Goal: Navigation & Orientation: Find specific page/section

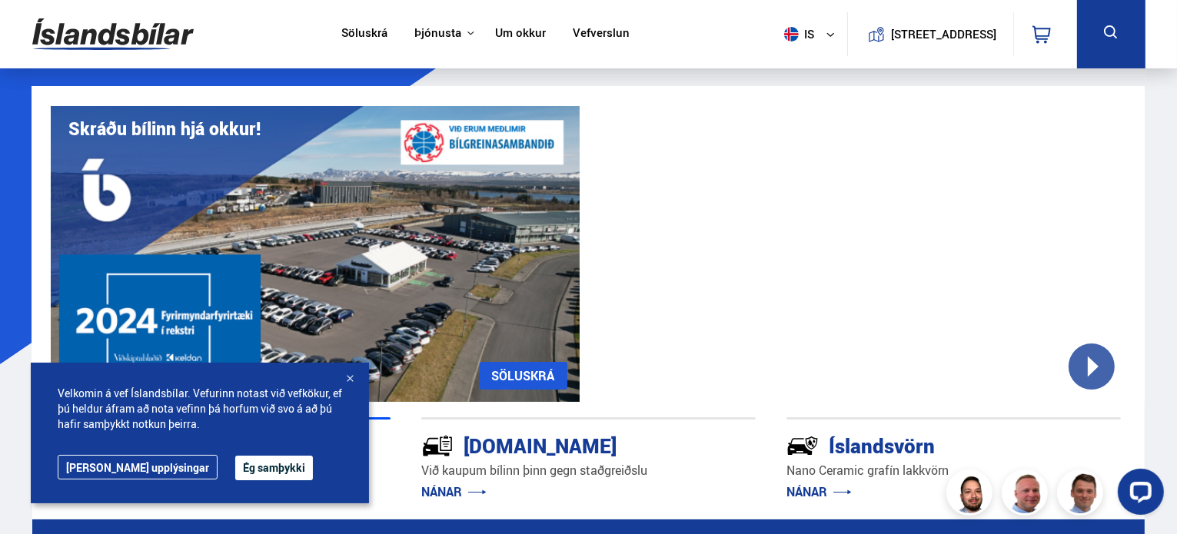
click at [235, 471] on button "Ég samþykki" at bounding box center [274, 468] width 78 height 25
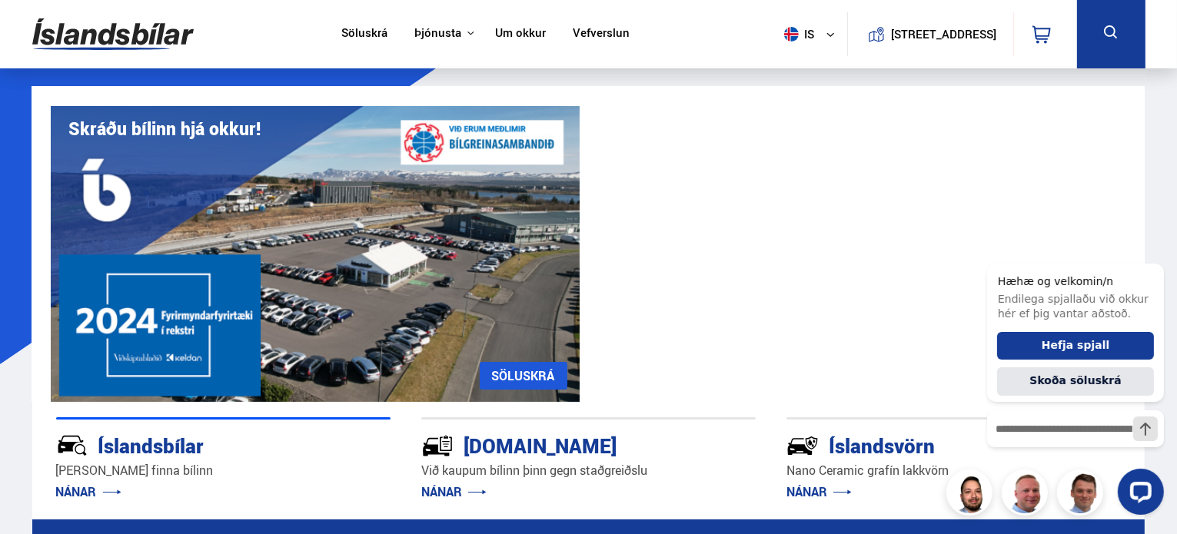
click at [532, 374] on link "SÖLUSKRÁ" at bounding box center [524, 376] width 88 height 28
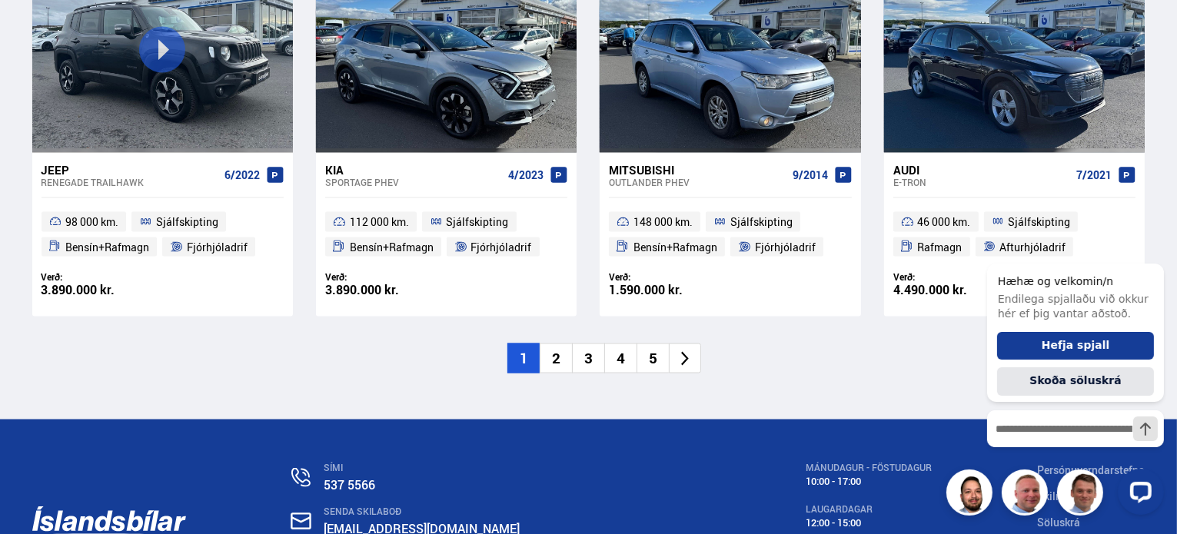
scroll to position [2383, 0]
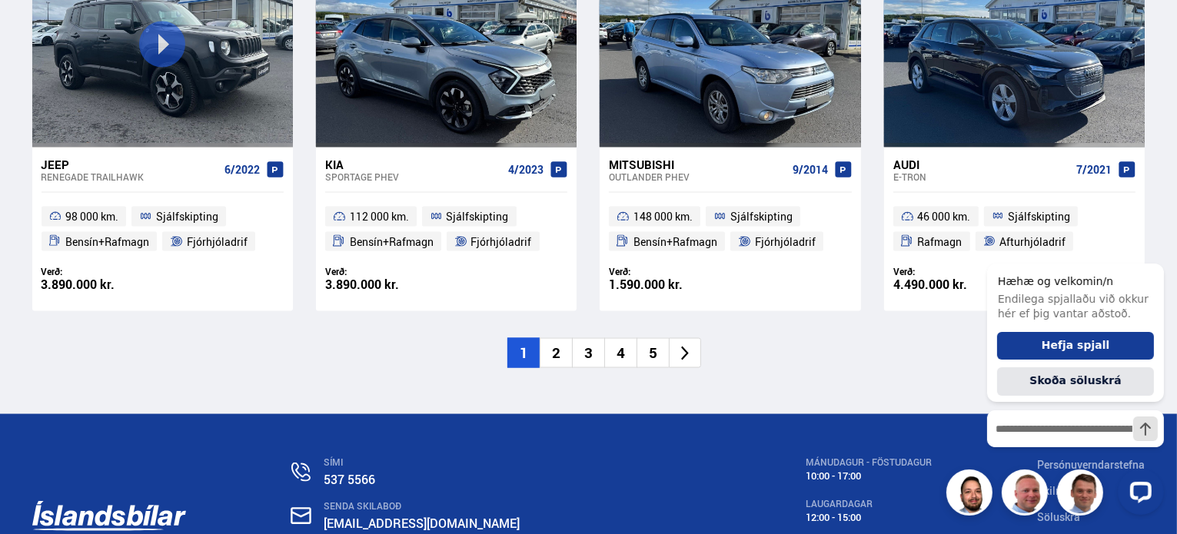
click at [562, 350] on li "2" at bounding box center [556, 353] width 32 height 30
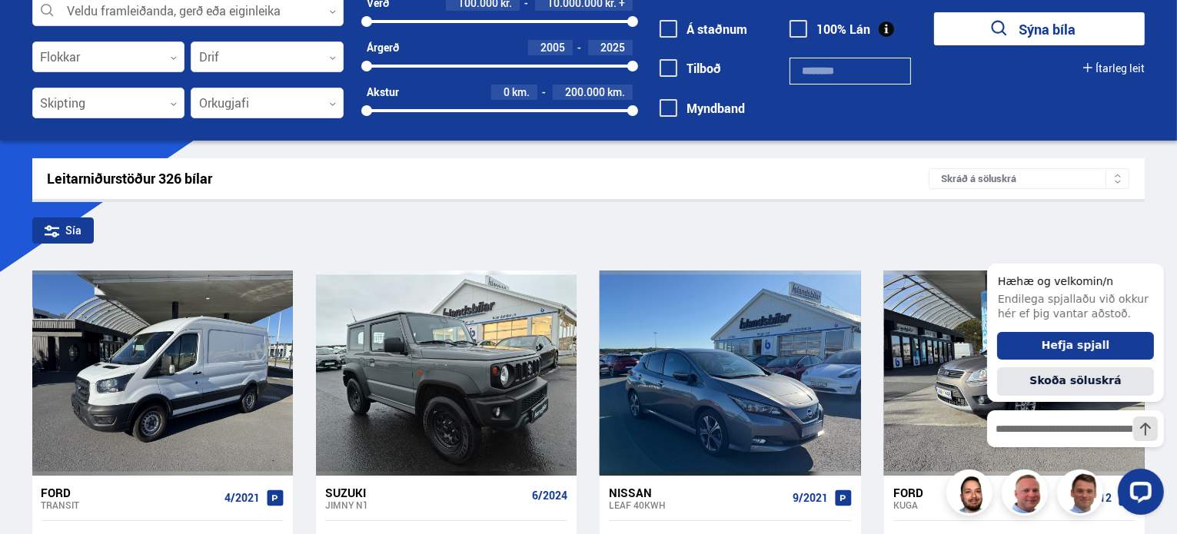
scroll to position [46, 0]
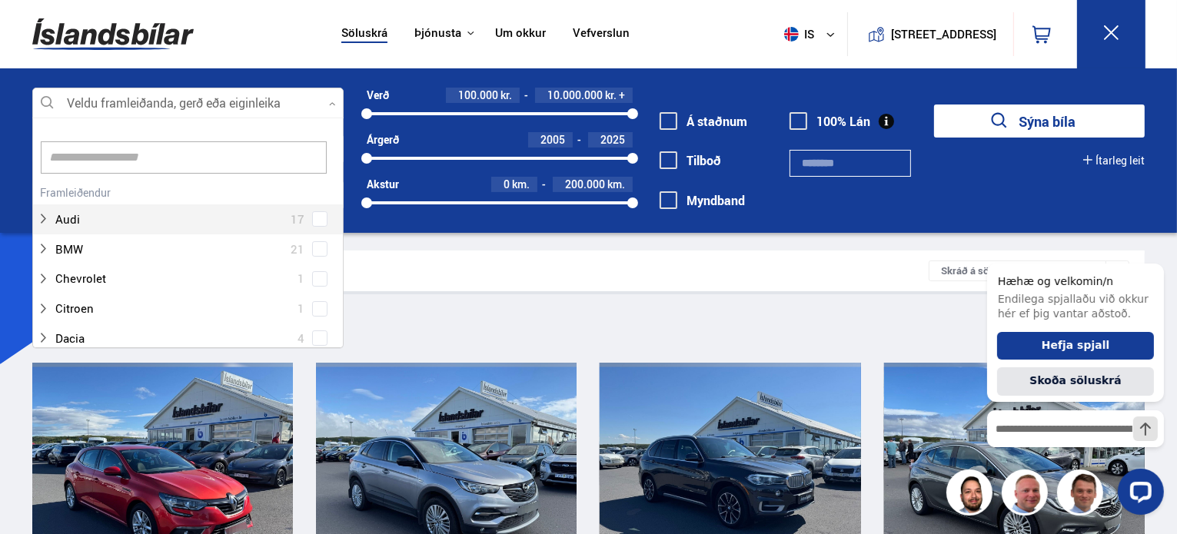
click at [334, 103] on icon at bounding box center [332, 104] width 7 height 7
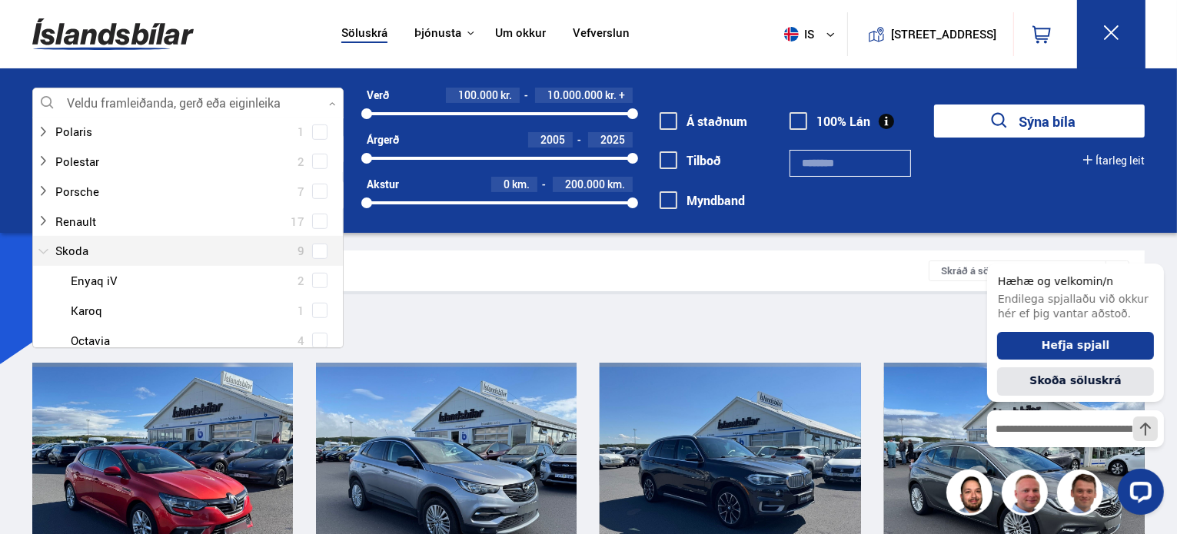
click at [67, 248] on div at bounding box center [172, 251] width 271 height 22
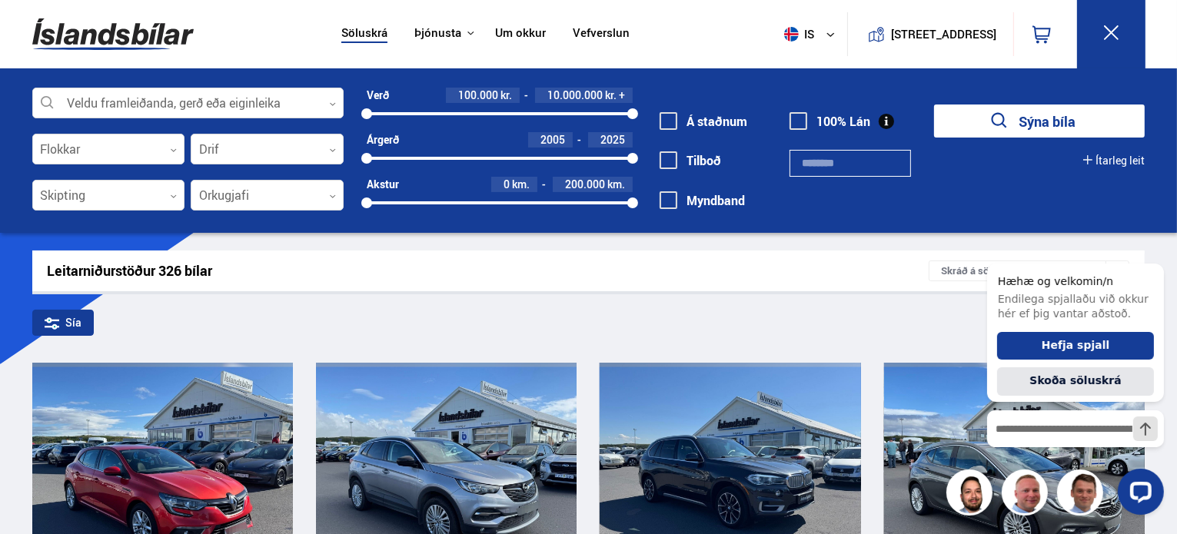
click at [414, 267] on div "Leitarniðurstöður 326 bílar" at bounding box center [489, 271] width 882 height 16
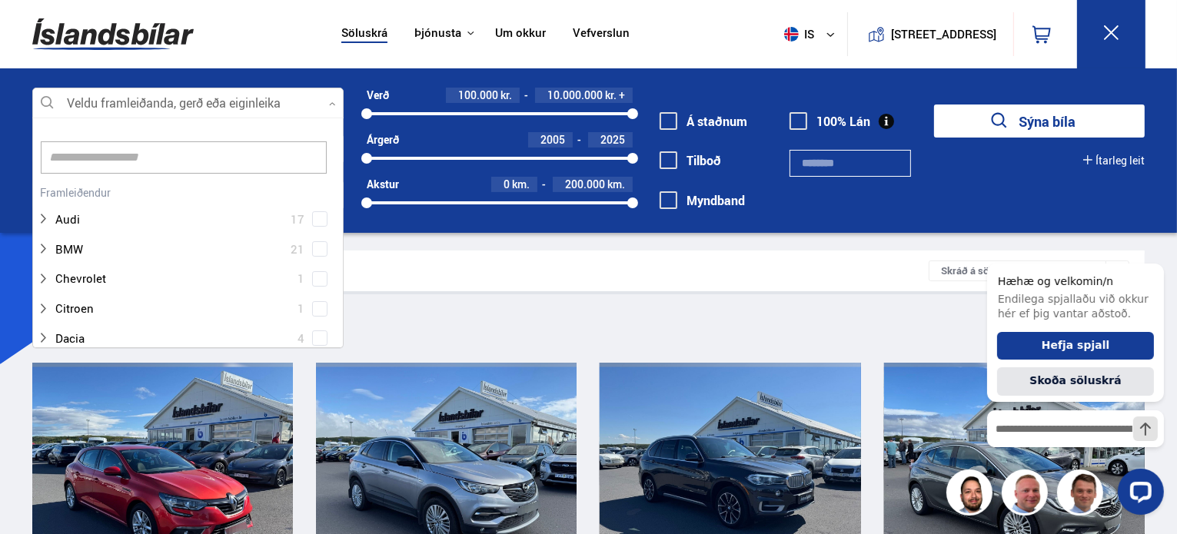
click at [334, 105] on icon at bounding box center [332, 104] width 7 height 7
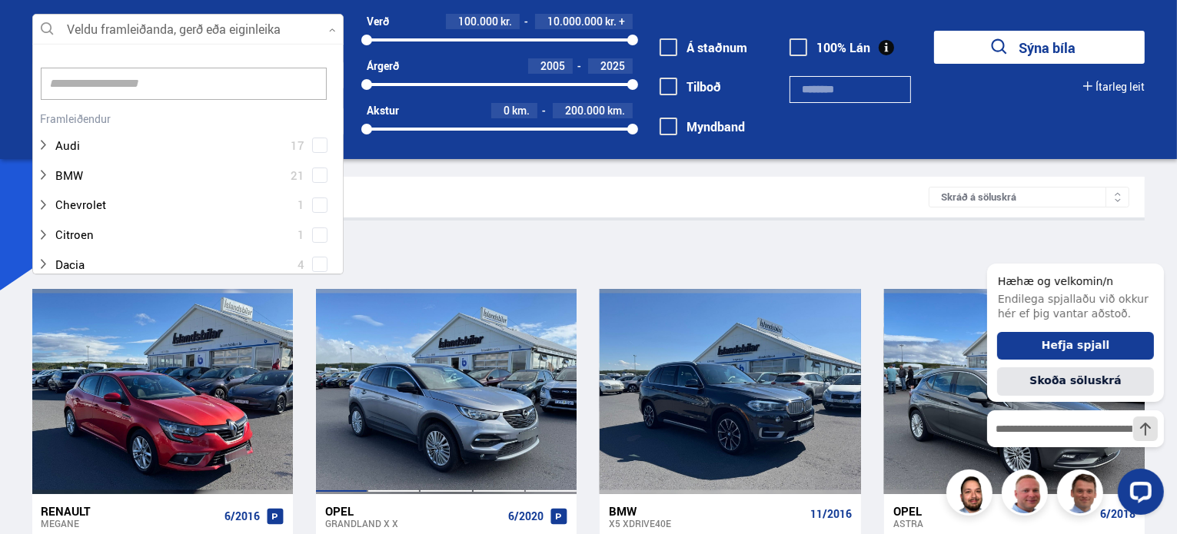
scroll to position [77, 0]
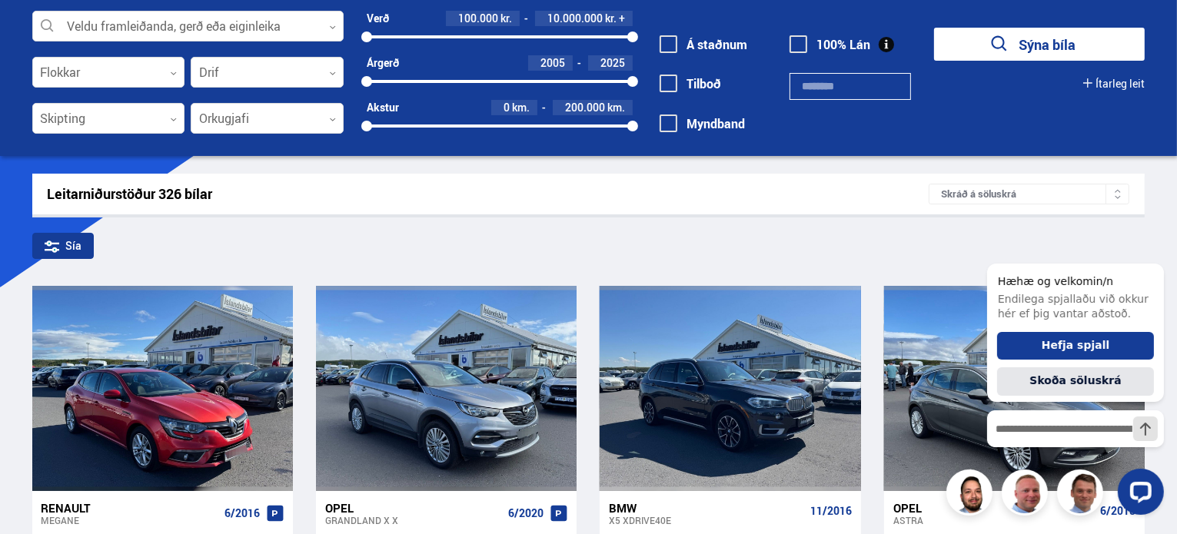
click at [457, 254] on div "Sía" at bounding box center [588, 249] width 1113 height 32
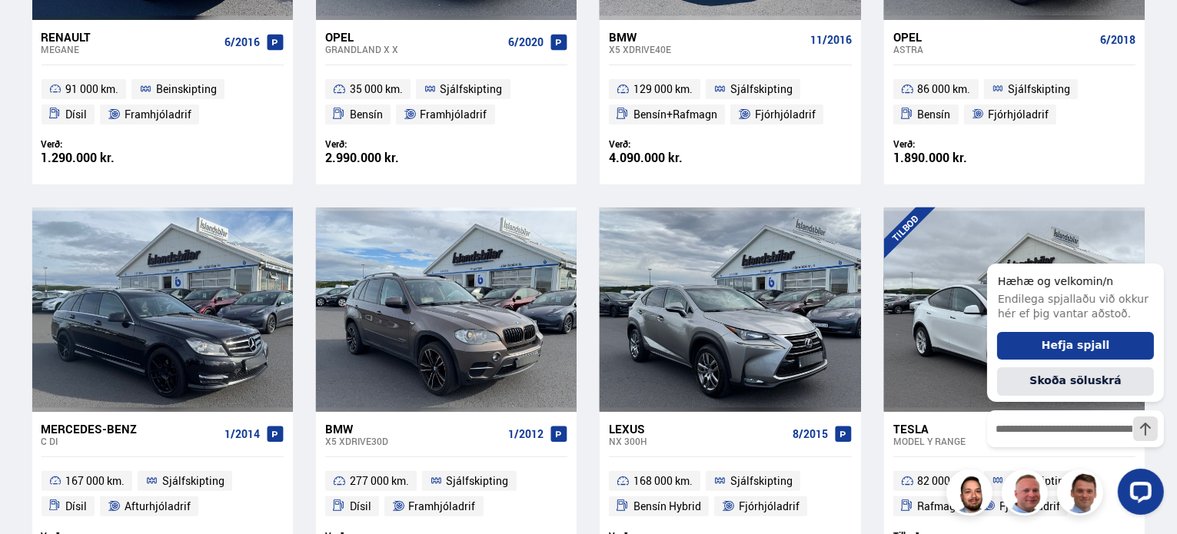
scroll to position [615, 0]
